Goal: Information Seeking & Learning: Learn about a topic

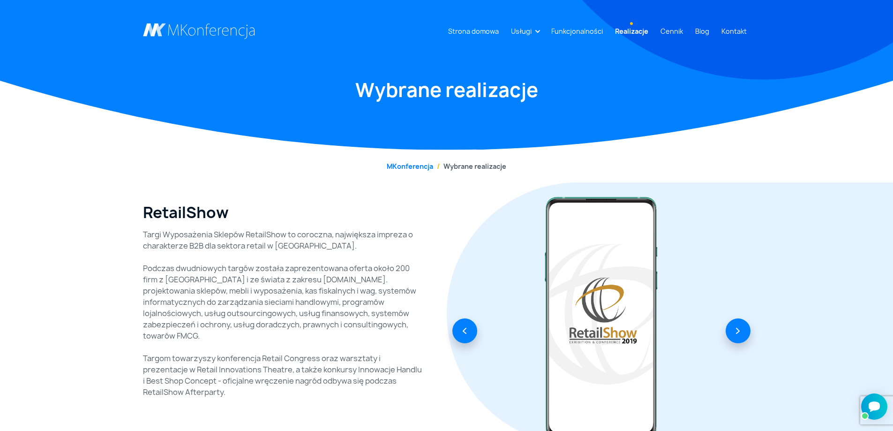
click at [641, 31] on link "Realizacje" at bounding box center [631, 31] width 41 height 17
click at [529, 31] on link "Usługi" at bounding box center [521, 31] width 28 height 17
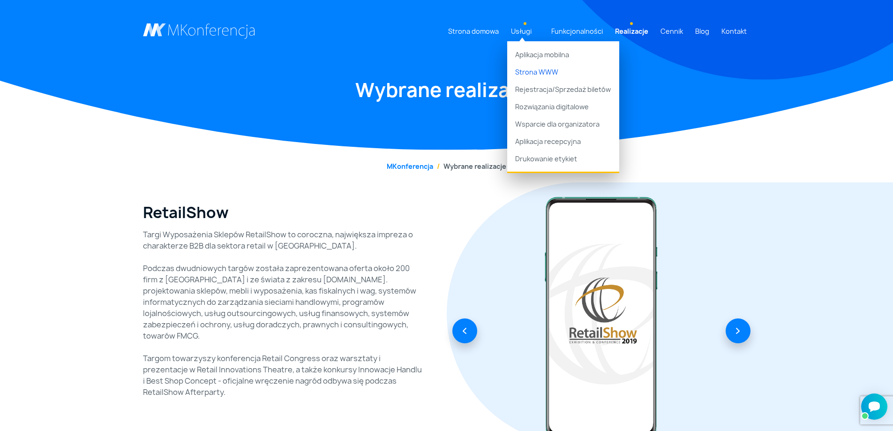
click at [538, 72] on link "Strona WWW" at bounding box center [563, 71] width 112 height 17
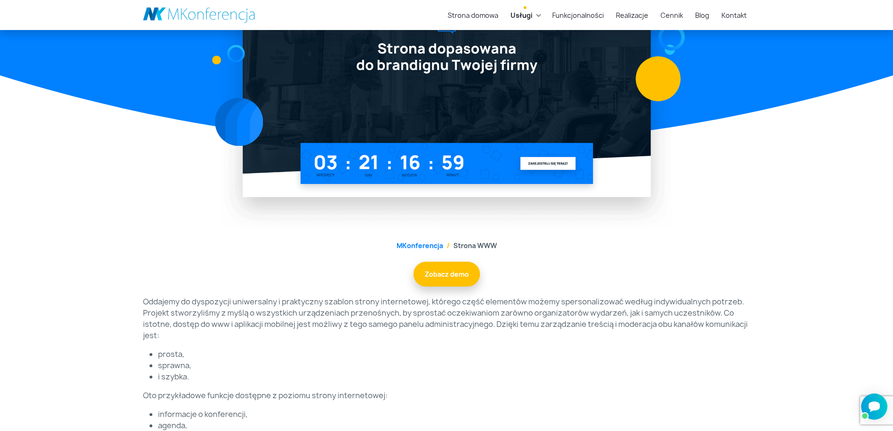
scroll to position [187, 0]
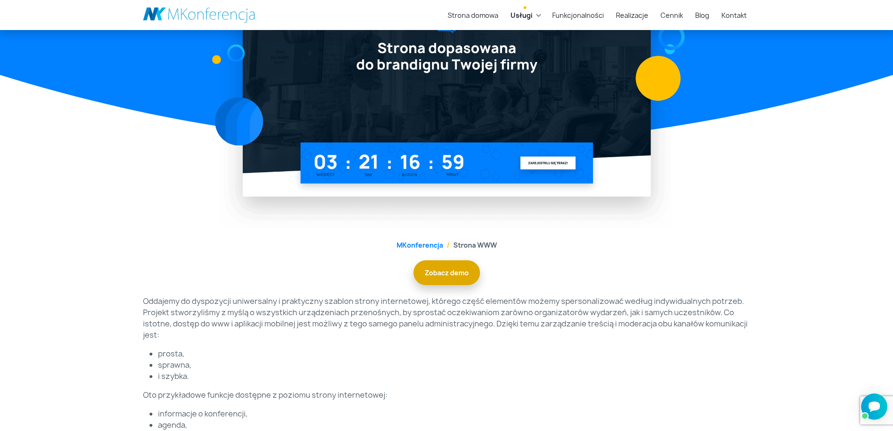
click at [442, 274] on link "Zobacz demo" at bounding box center [447, 272] width 67 height 25
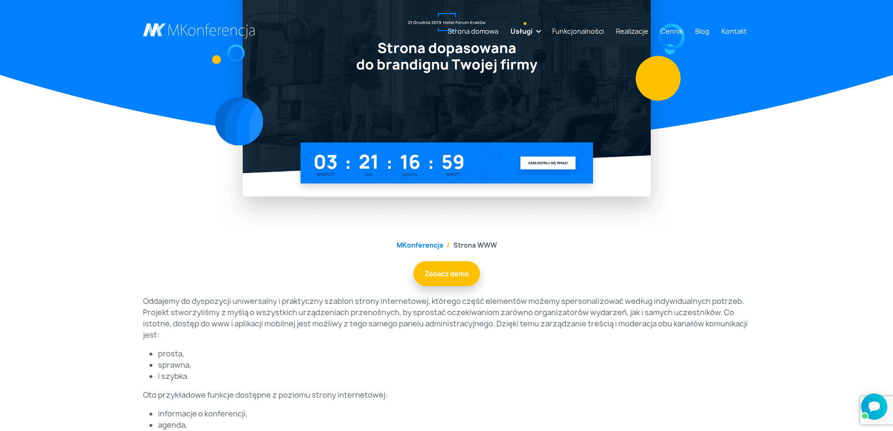
scroll to position [0, 0]
